Goal: Information Seeking & Learning: Find specific fact

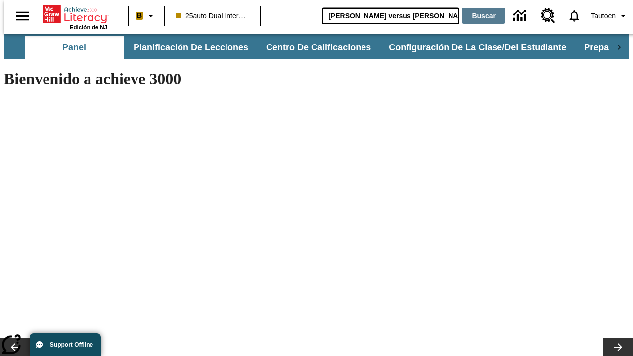
type input "[PERSON_NAME] versus [PERSON_NAME]"
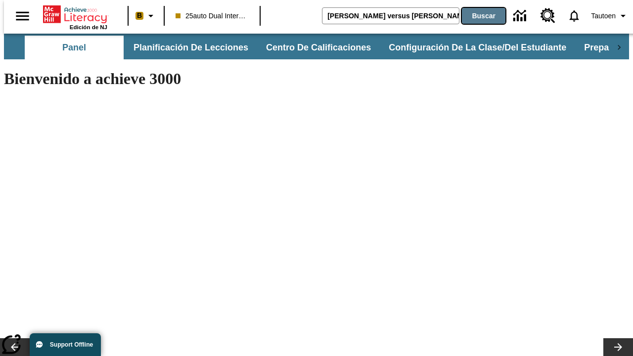
click at [477, 16] on button "Buscar" at bounding box center [484, 16] width 44 height 16
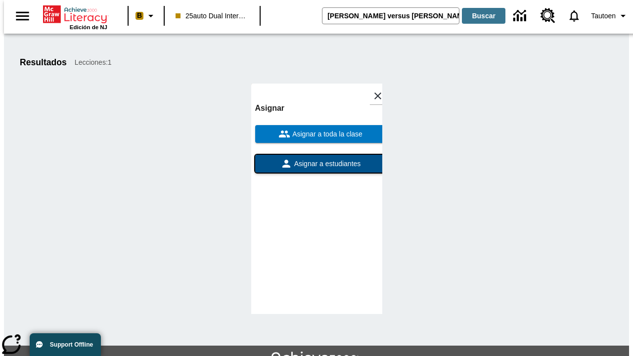
click at [317, 159] on span "Asignar a estudiantes" at bounding box center [326, 164] width 69 height 10
